Goal: Transaction & Acquisition: Download file/media

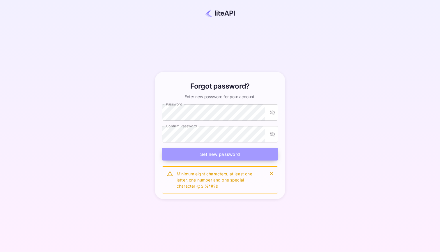
click at [188, 156] on button "Set new password" at bounding box center [220, 154] width 116 height 13
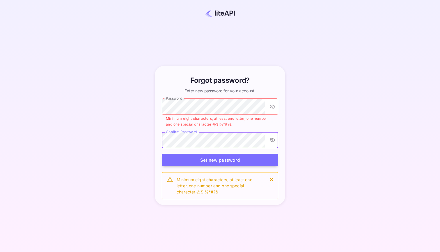
click at [155, 140] on div "Forgot password? Enter new password for your account. Password Password Minimum…" at bounding box center [220, 135] width 135 height 139
click at [217, 159] on button "Set new password" at bounding box center [220, 160] width 116 height 13
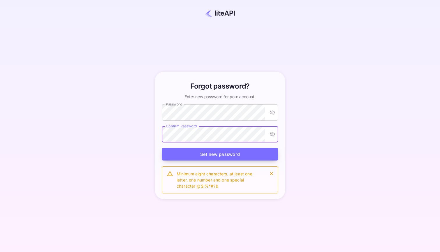
click at [218, 152] on button "Set new password" at bounding box center [220, 154] width 116 height 13
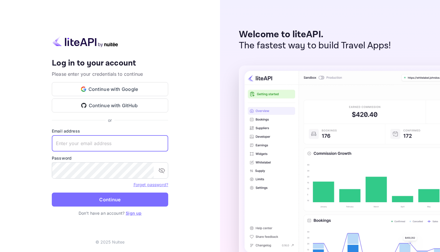
type input "[EMAIL_ADDRESS][DOMAIN_NAME]"
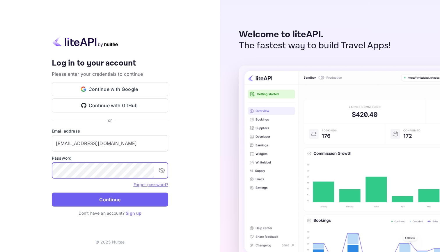
click at [142, 204] on button "Continue" at bounding box center [110, 200] width 116 height 14
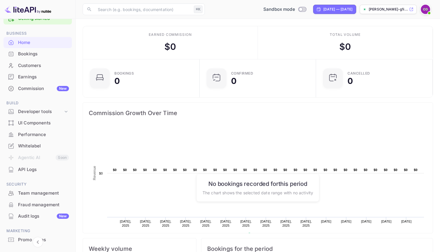
scroll to position [11, 0]
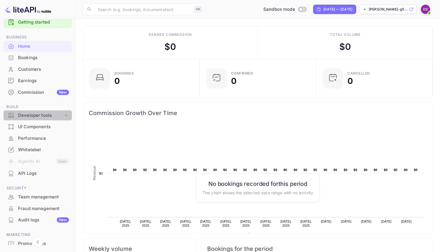
click at [58, 115] on div "Developer tools" at bounding box center [40, 115] width 45 height 7
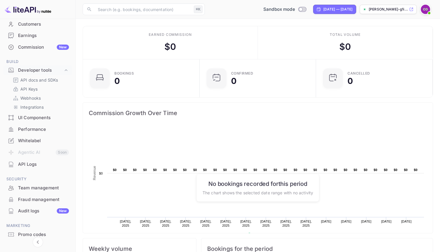
scroll to position [54, 0]
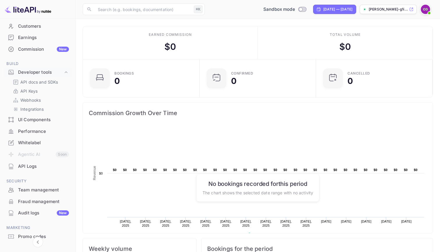
click at [37, 116] on div "UI Components" at bounding box center [43, 119] width 51 height 7
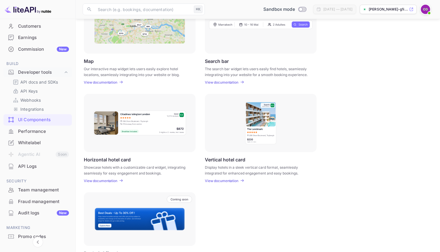
scroll to position [117, 0]
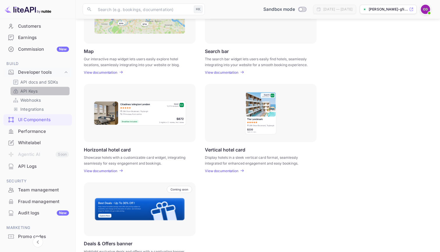
click at [37, 88] on p "API Keys" at bounding box center [28, 91] width 17 height 6
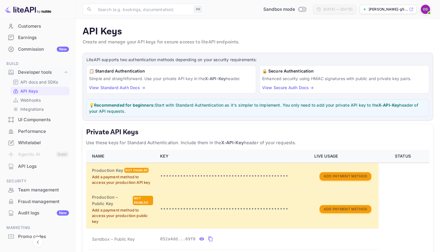
click at [47, 80] on p "API docs and SDKs" at bounding box center [39, 82] width 38 height 6
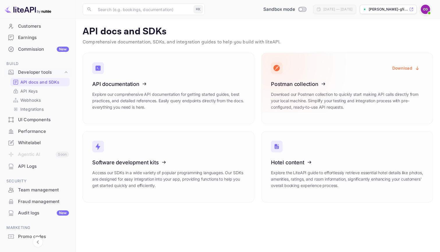
click at [310, 102] on icon at bounding box center [307, 83] width 91 height 60
click at [302, 84] on icon at bounding box center [307, 83] width 91 height 60
click at [401, 69] on button "Download" at bounding box center [406, 67] width 35 height 11
click at [279, 30] on p "API docs and SDKs" at bounding box center [258, 32] width 351 height 12
